Goal: Task Accomplishment & Management: Manage account settings

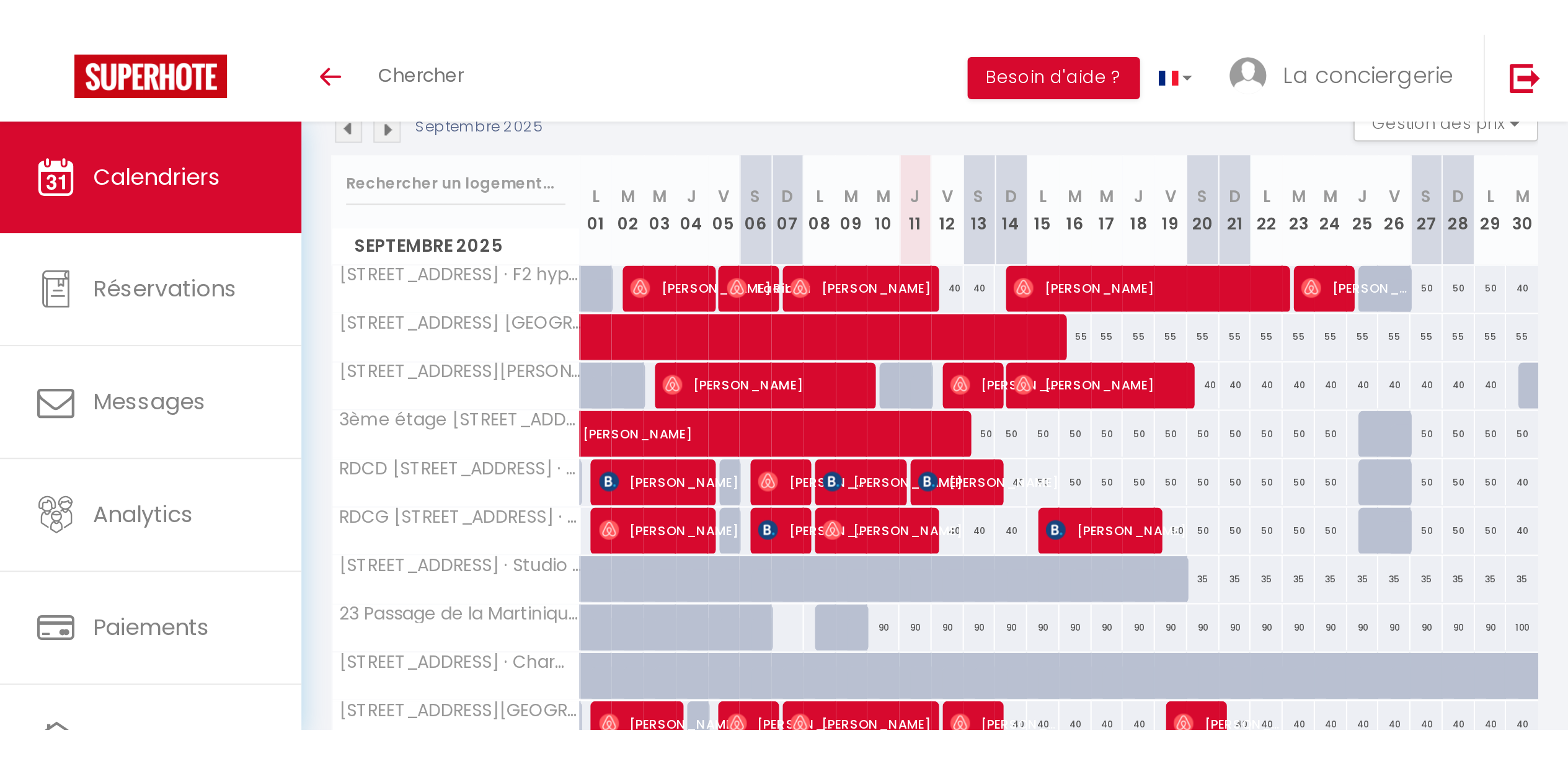
scroll to position [117, 0]
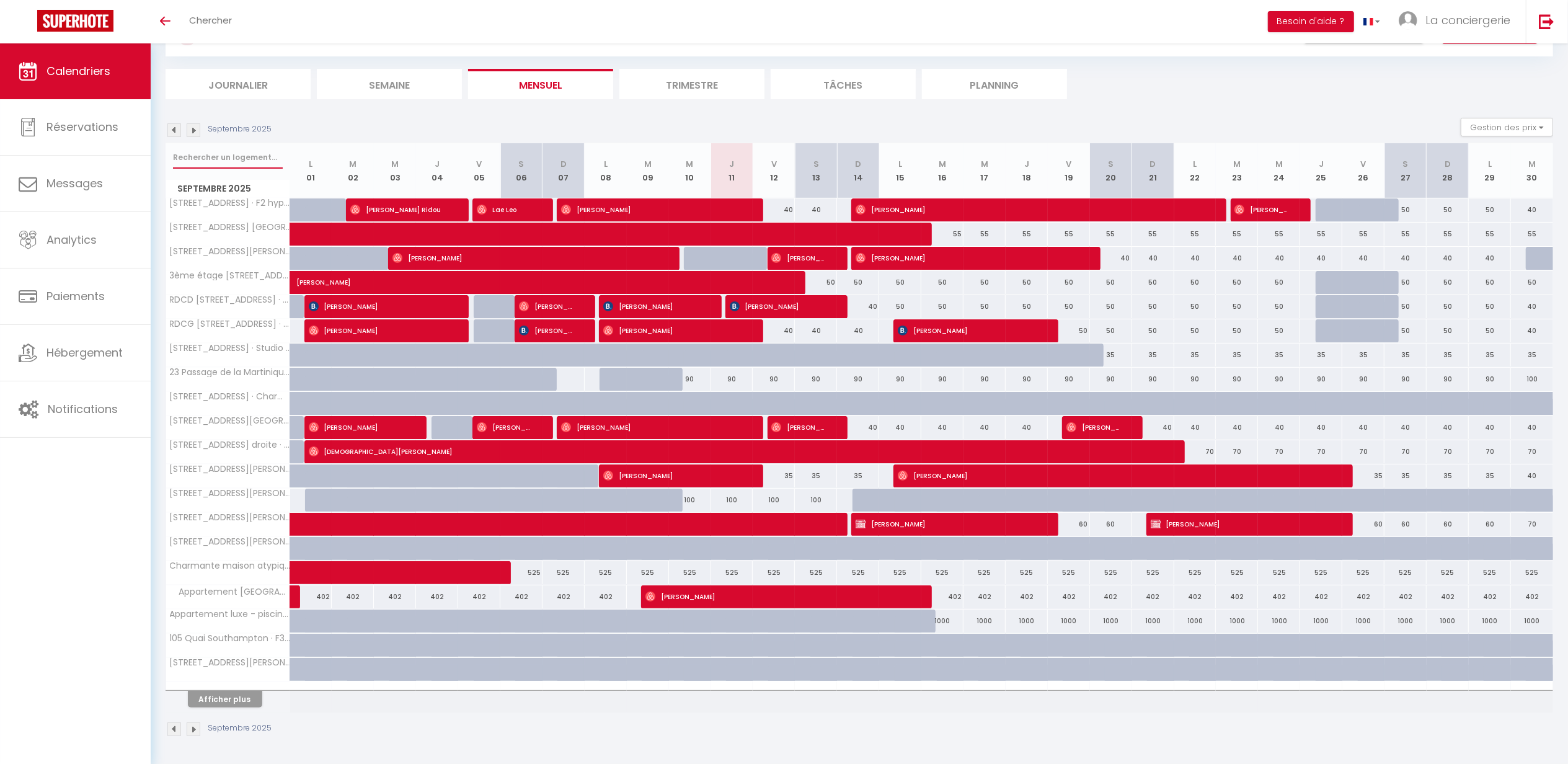
click at [231, 146] on input "text" at bounding box center [228, 157] width 110 height 23
type input "jules"
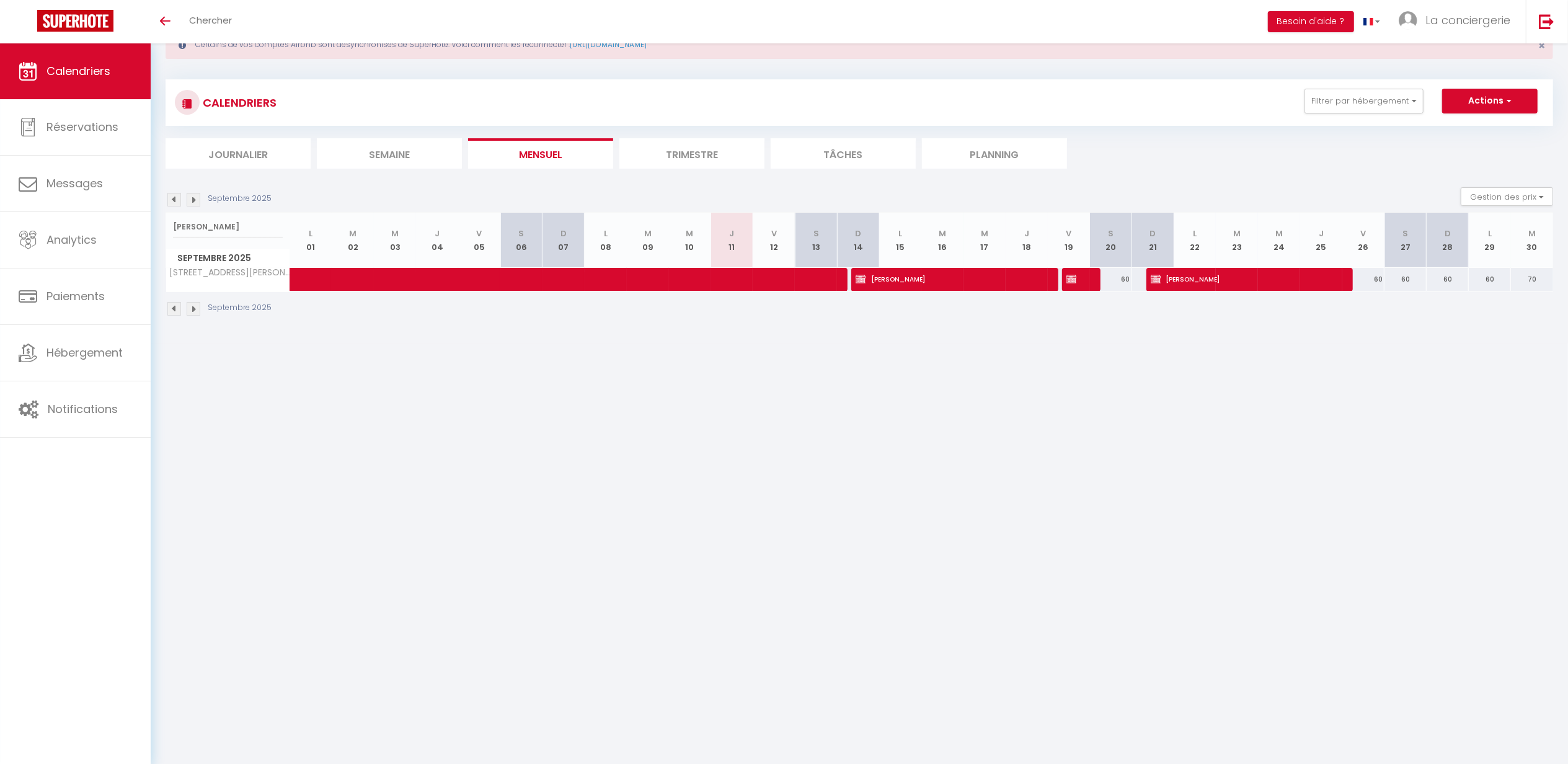
click at [665, 159] on li "Trimestre" at bounding box center [691, 153] width 145 height 31
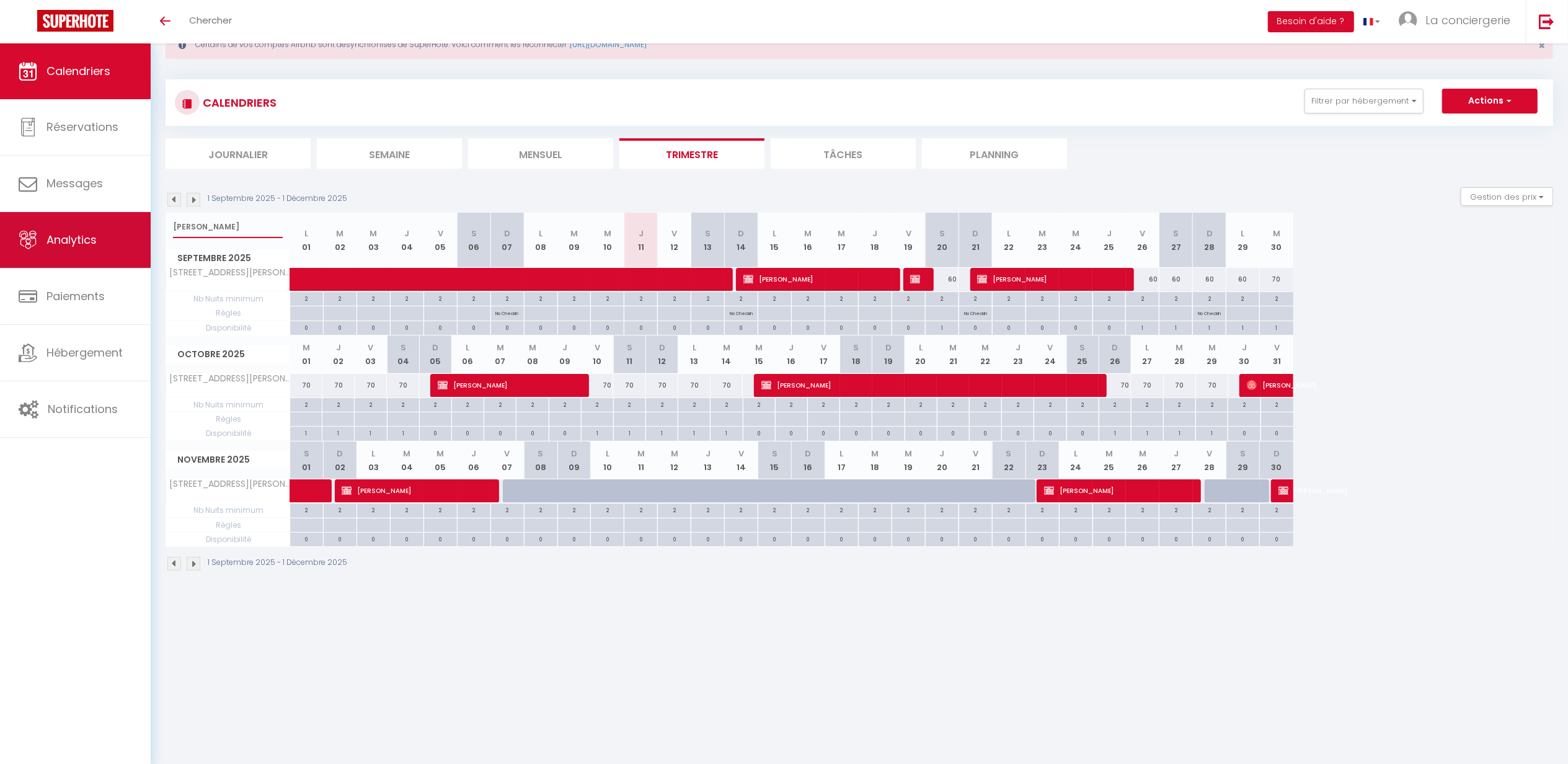
drag, startPoint x: 242, startPoint y: 222, endPoint x: 79, endPoint y: 222, distance: 163.0
click at [79, 222] on div "🟢 Des questions ou besoin d'assistance pour la migration AirBnB? Connectez-vous…" at bounding box center [784, 299] width 1568 height 598
type input "35 rue"
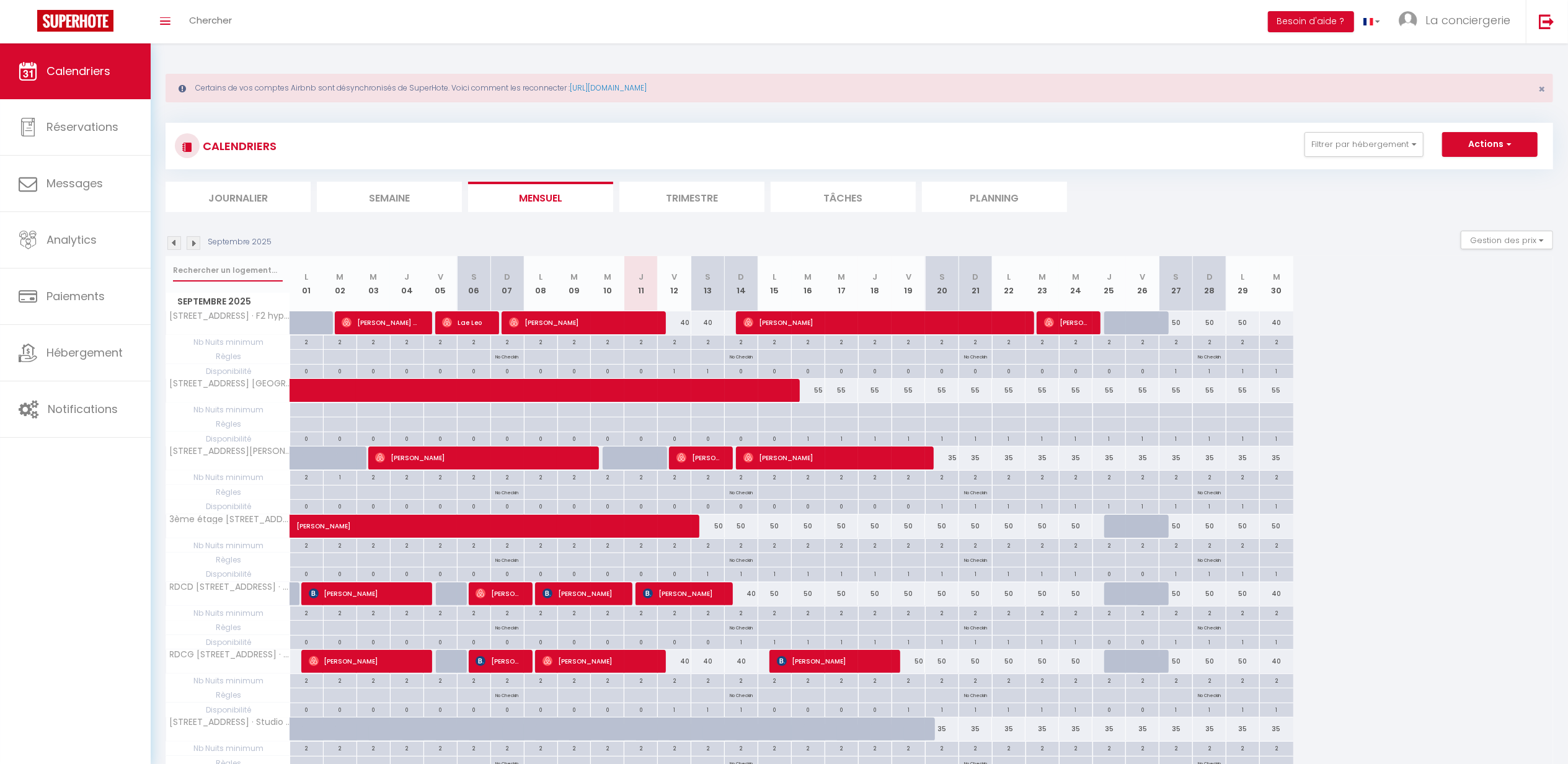
click at [240, 270] on input "text" at bounding box center [228, 270] width 110 height 23
type input "tellier"
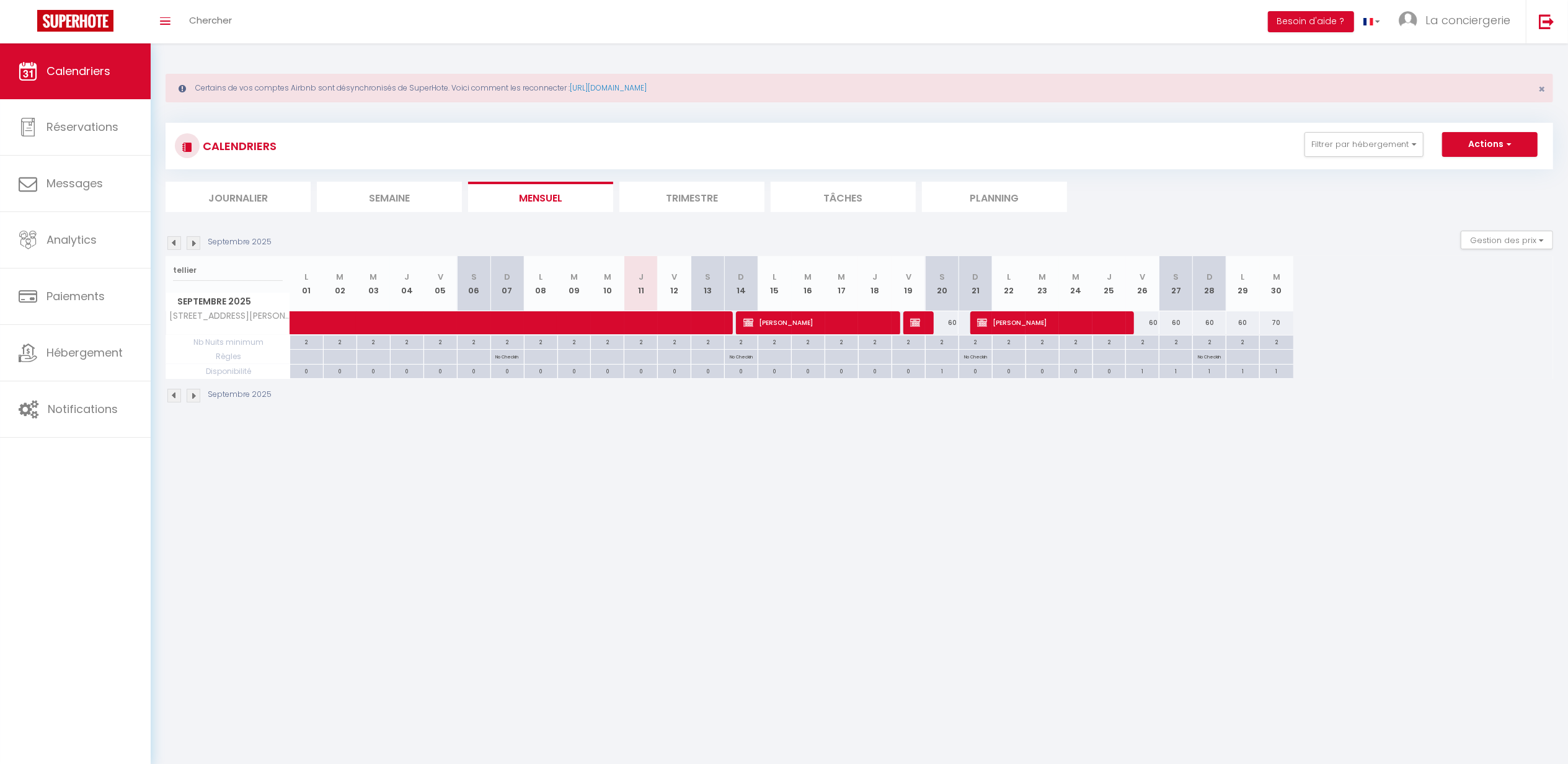
click at [716, 202] on li "Trimestre" at bounding box center [691, 196] width 145 height 31
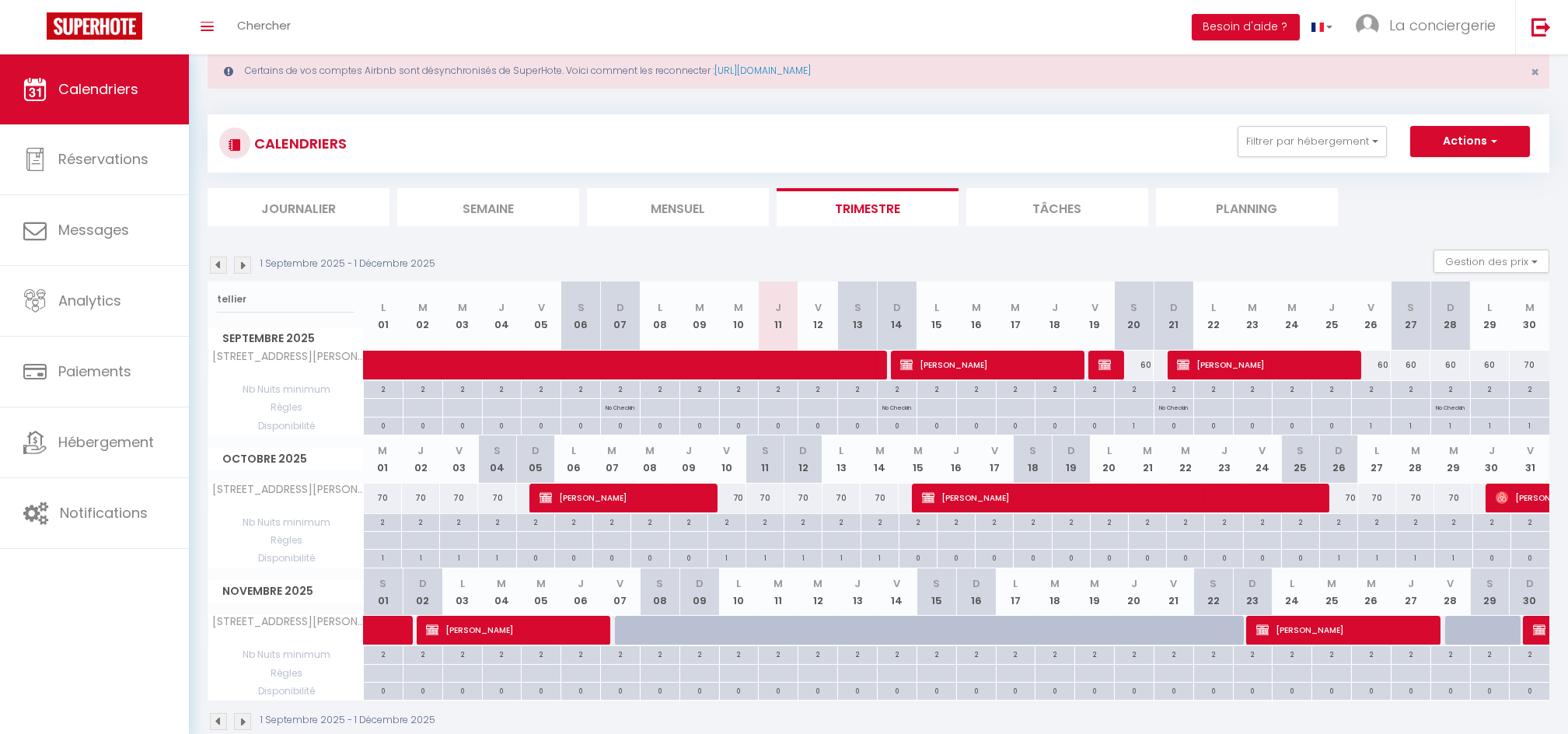
scroll to position [71, 0]
